Goal: Information Seeking & Learning: Find specific page/section

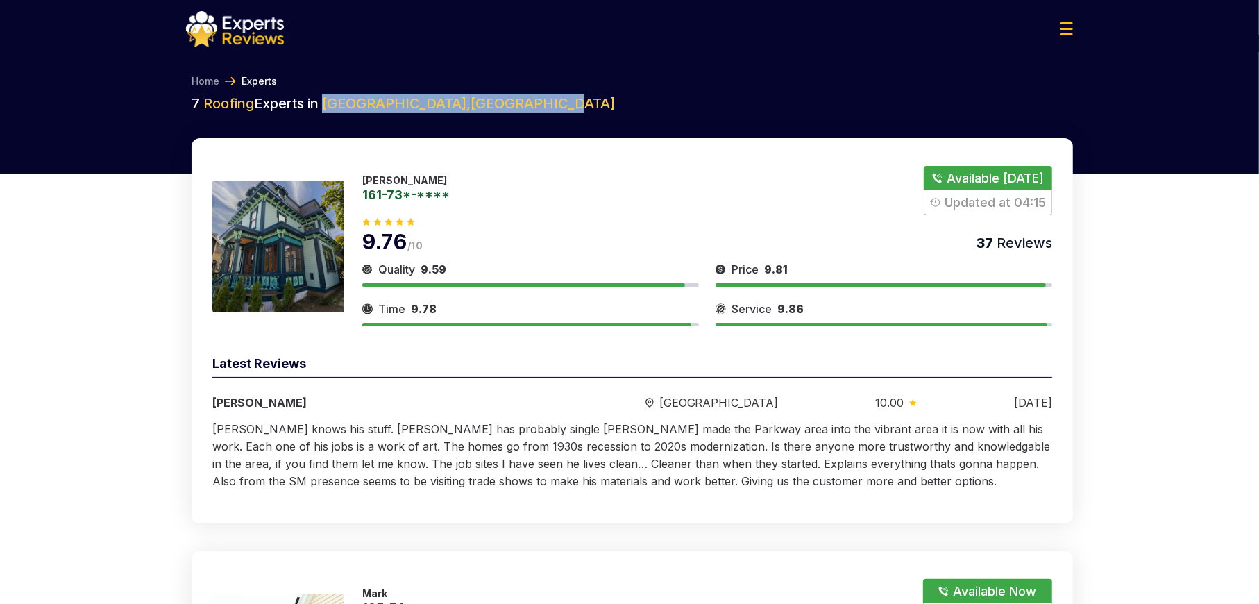
drag, startPoint x: 328, startPoint y: 106, endPoint x: 489, endPoint y: 108, distance: 160.3
click at [489, 108] on h2 "7 Roofing Experts in [GEOGRAPHIC_DATA] , [GEOGRAPHIC_DATA]" at bounding box center [632, 103] width 881 height 19
